Goal: Navigation & Orientation: Find specific page/section

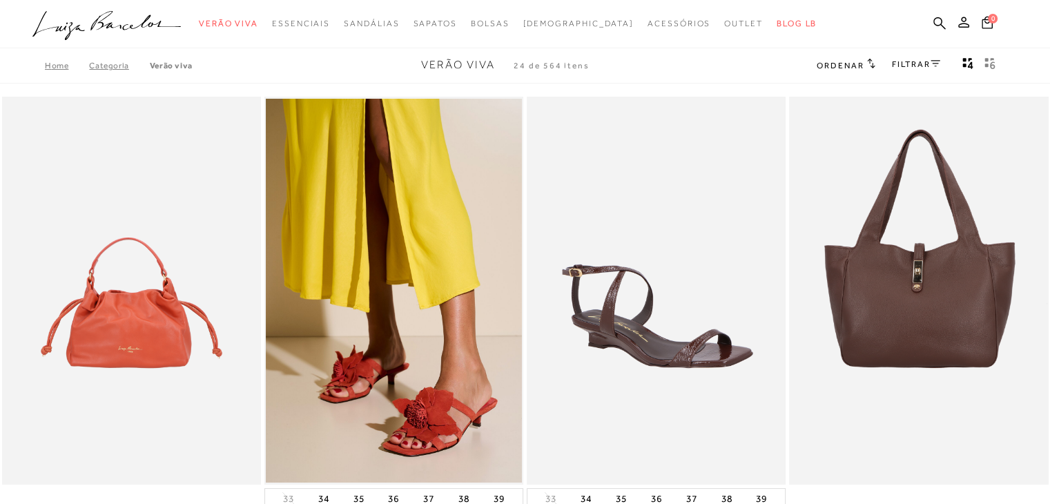
click at [116, 23] on icon ".a{fill-rule:evenodd;}" at bounding box center [106, 25] width 149 height 29
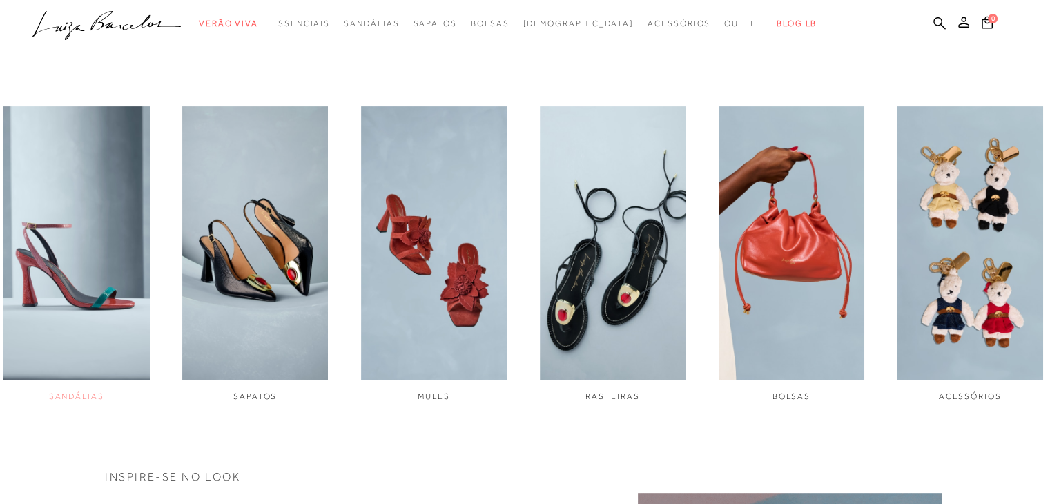
click at [78, 183] on img "1 / 6" at bounding box center [76, 242] width 146 height 273
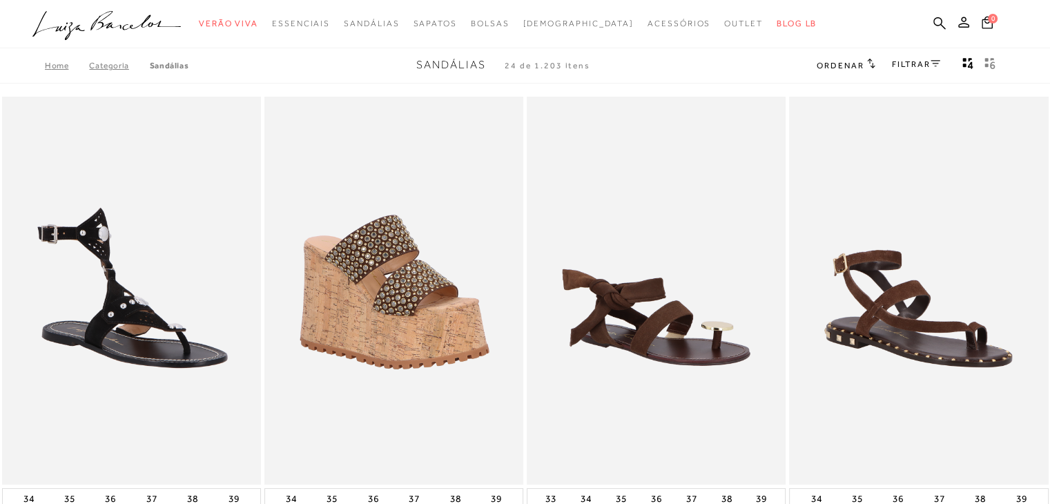
click at [927, 59] on link "FILTRAR" at bounding box center [916, 64] width 48 height 10
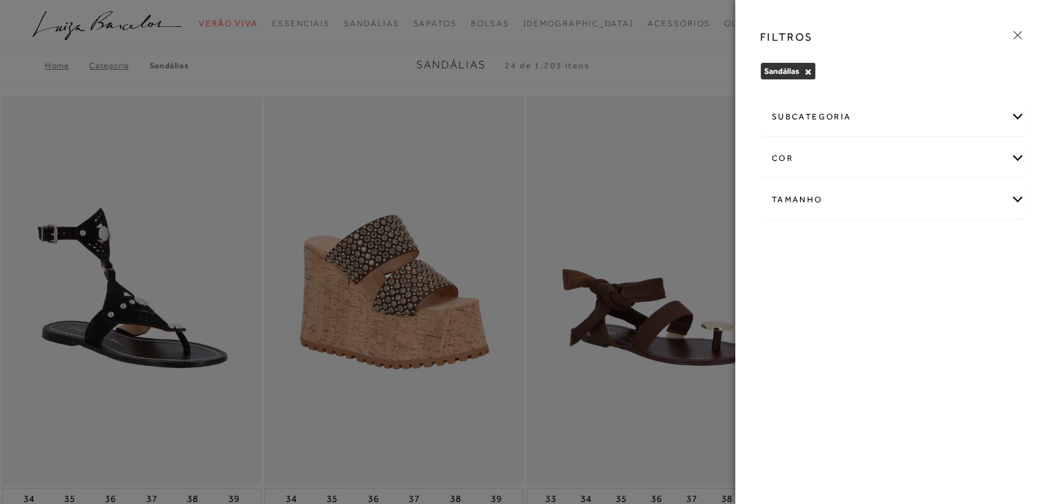
click at [1019, 195] on div "Tamanho" at bounding box center [893, 200] width 264 height 37
click at [1012, 157] on div "cor" at bounding box center [893, 158] width 264 height 37
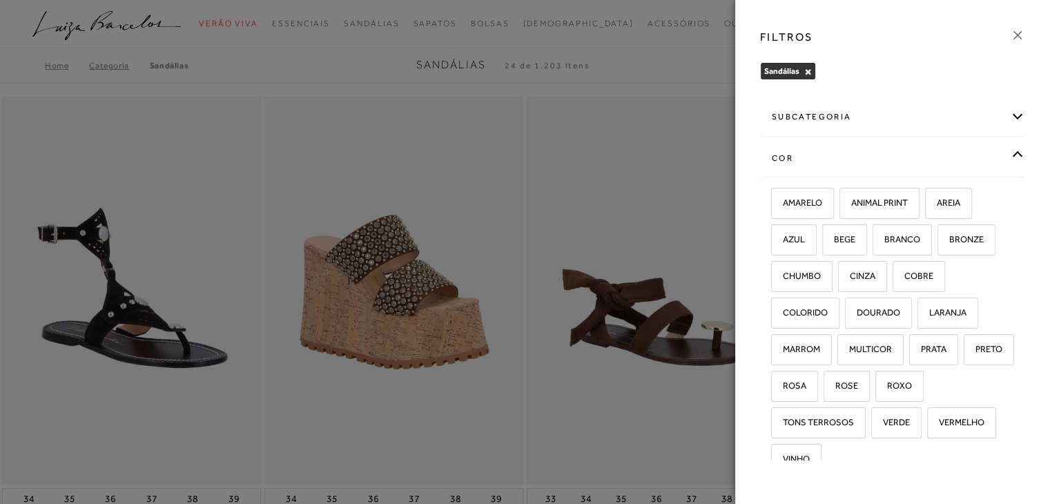
click at [1017, 123] on div "subcategoria Modelo [GEOGRAPHIC_DATA]" at bounding box center [892, 278] width 287 height 366
click at [1004, 111] on div "subcategoria" at bounding box center [893, 117] width 264 height 37
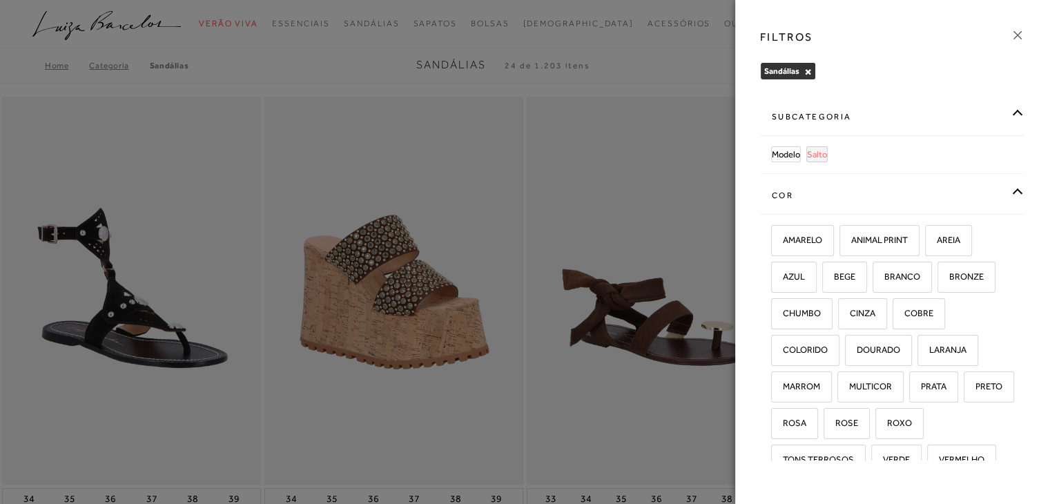
click at [816, 151] on span "Salto" at bounding box center [817, 154] width 20 height 10
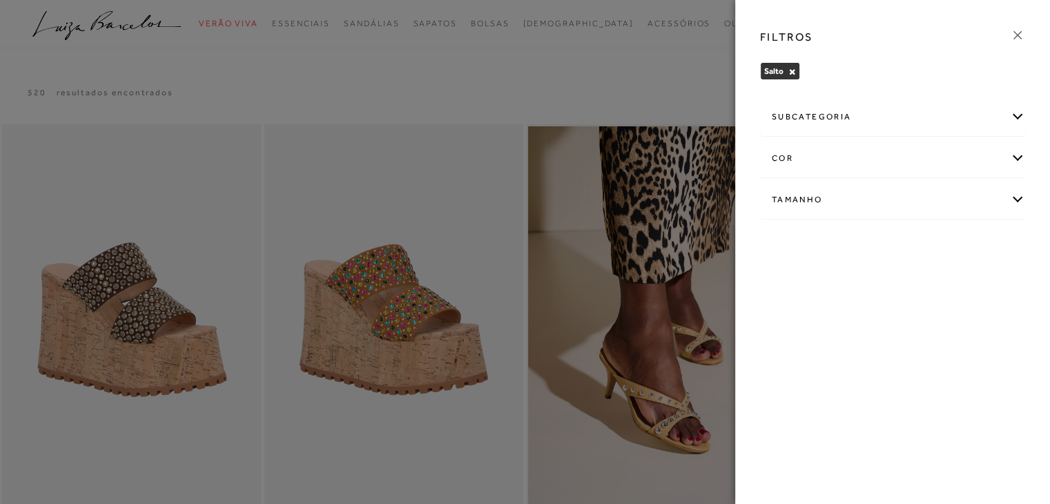
click at [1018, 35] on icon at bounding box center [1018, 35] width 8 height 8
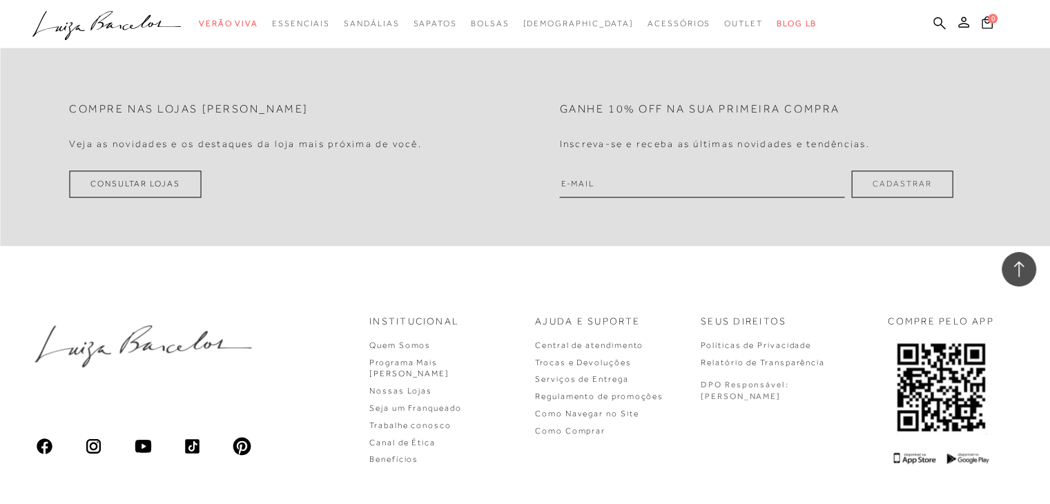
scroll to position [1726, 0]
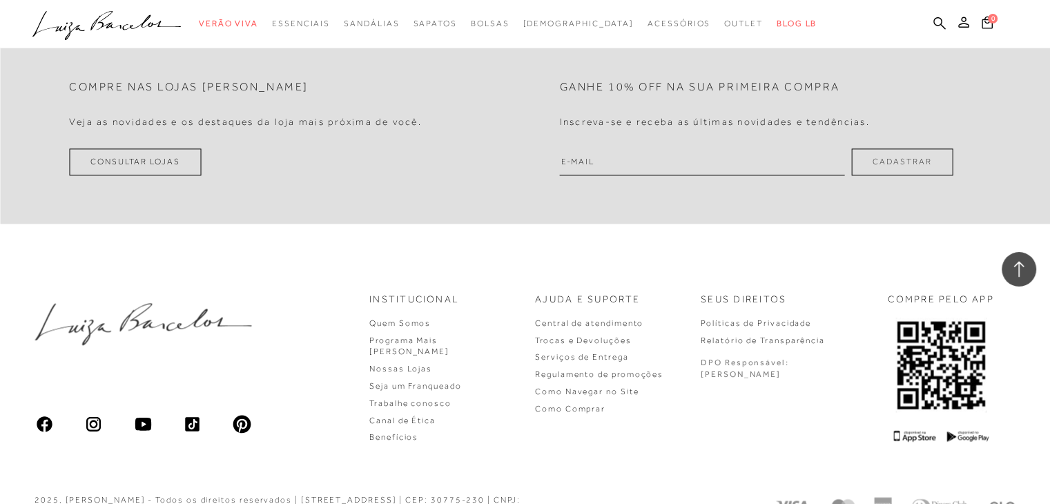
click at [135, 22] on icon ".a{fill-rule:evenodd;}" at bounding box center [106, 25] width 149 height 29
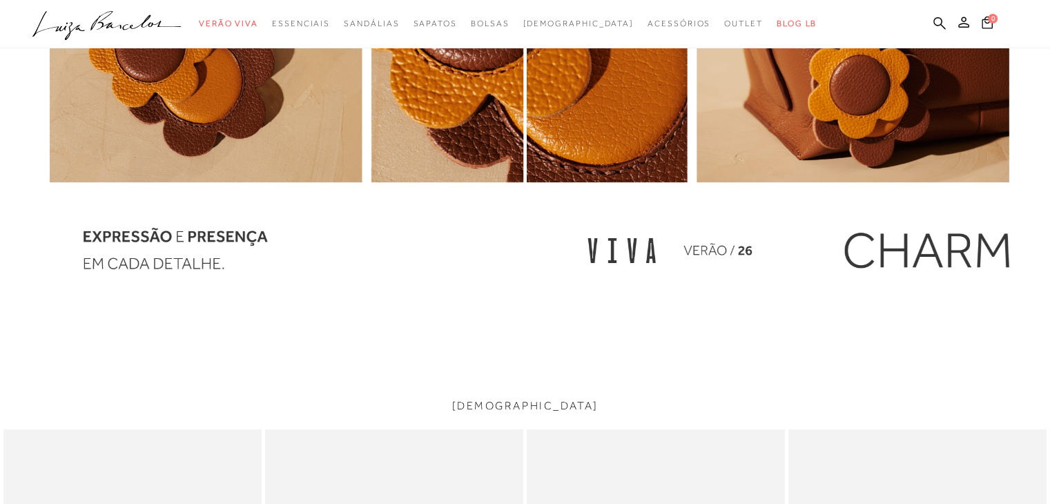
scroll to position [2141, 0]
